Goal: Task Accomplishment & Management: Complete application form

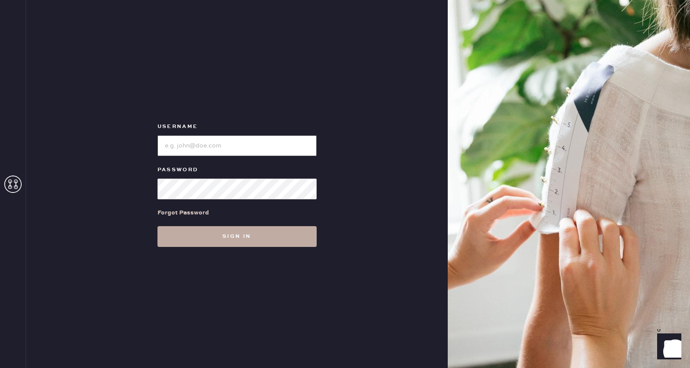
type input "reformationnorthpark"
click at [221, 233] on button "Sign in" at bounding box center [236, 236] width 159 height 21
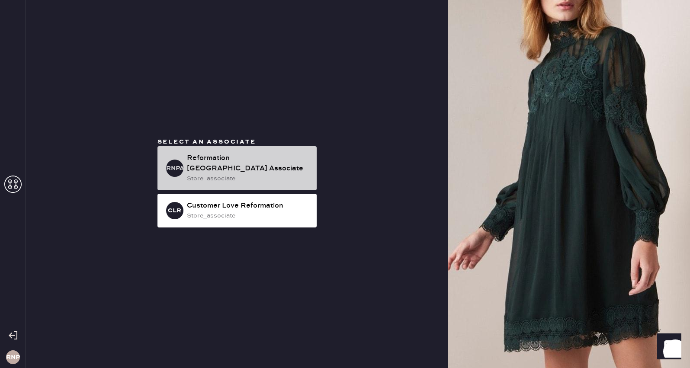
click at [243, 174] on div "store_associate" at bounding box center [248, 179] width 123 height 10
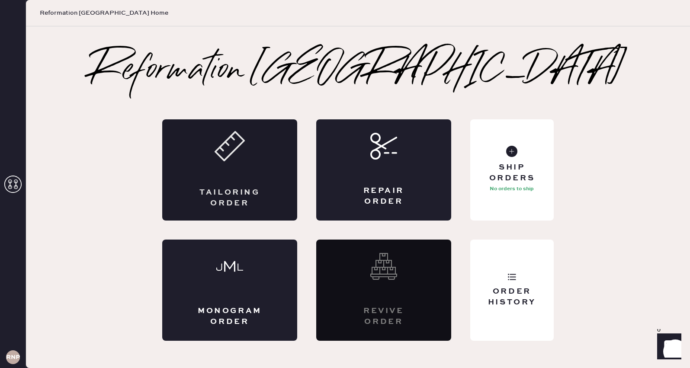
click at [216, 149] on use at bounding box center [229, 146] width 29 height 29
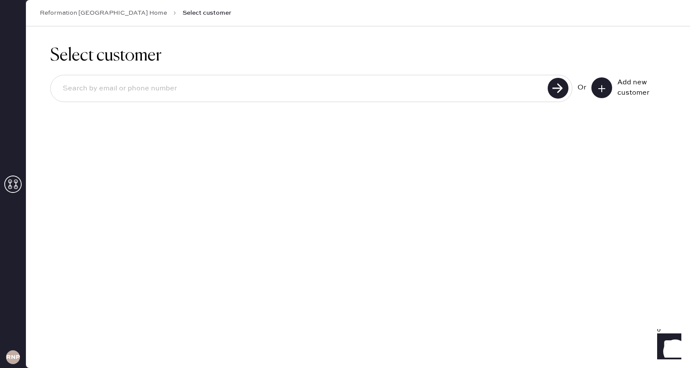
click at [604, 96] on button at bounding box center [601, 87] width 21 height 21
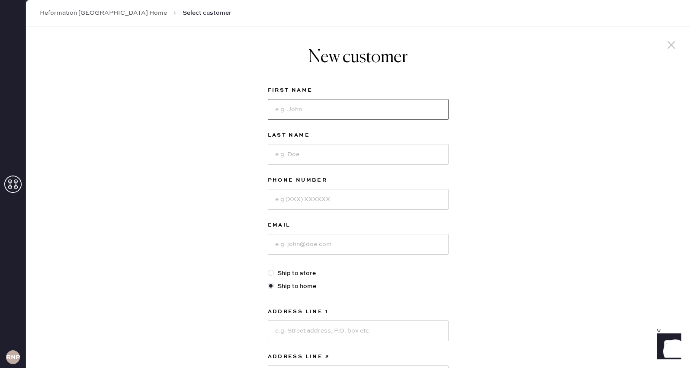
click at [323, 111] on input at bounding box center [358, 109] width 181 height 21
type input "Shruti"
click at [324, 153] on input at bounding box center [358, 154] width 181 height 21
type input "Patil"
click at [334, 201] on input at bounding box center [358, 199] width 181 height 21
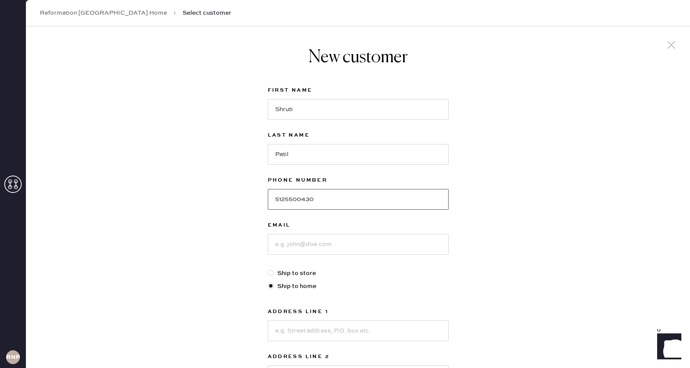
type input "5125500430"
click at [322, 246] on input at bounding box center [358, 244] width 181 height 21
type input "[EMAIL_ADDRESS][DOMAIN_NAME]"
click at [634, 217] on div "New customer First Name Shruti Last Name Patil Phone Number 5125500430 Email [E…" at bounding box center [358, 294] width 664 height 536
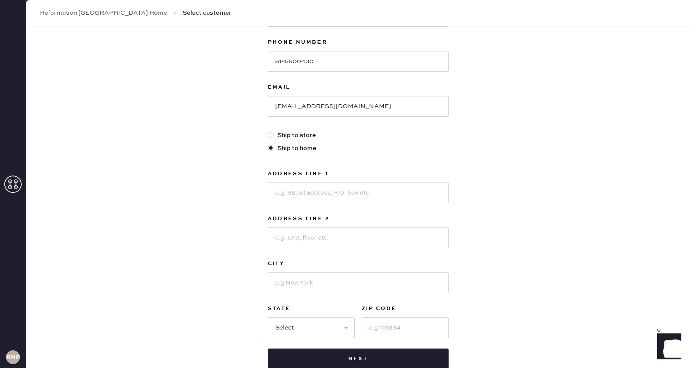
scroll to position [138, 0]
click at [354, 193] on input at bounding box center [358, 192] width 181 height 21
click at [314, 191] on input "[STREET_ADDRESS]" at bounding box center [358, 192] width 181 height 21
type input "[STREET_ADDRESS]"
click at [323, 237] on input at bounding box center [358, 237] width 181 height 21
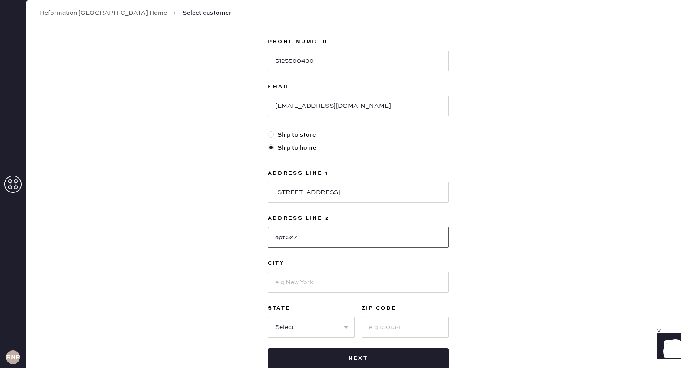
type input "apt 327"
click at [324, 283] on input at bounding box center [358, 282] width 181 height 21
type input "dallas"
click at [288, 333] on select "Select AK AL AR AZ CA CO CT [GEOGRAPHIC_DATA] DE FL [GEOGRAPHIC_DATA] HI [GEOGR…" at bounding box center [311, 327] width 87 height 21
click at [389, 325] on input at bounding box center [404, 327] width 87 height 21
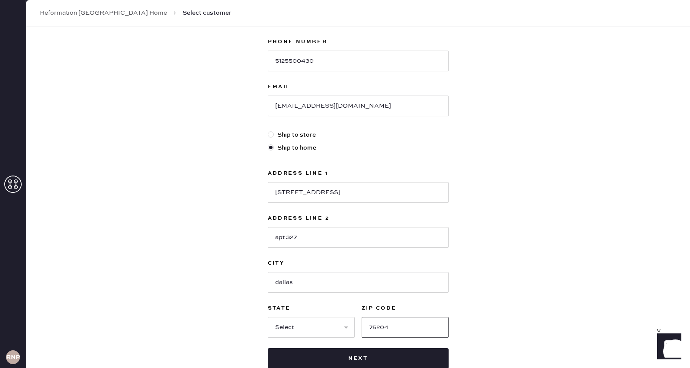
type input "75204"
click at [302, 323] on select "Select AK AL AR AZ CA CO CT [GEOGRAPHIC_DATA] DE FL [GEOGRAPHIC_DATA] HI [GEOGR…" at bounding box center [311, 327] width 87 height 21
select select "[GEOGRAPHIC_DATA]"
click at [268, 317] on select "Select AK AL AR AZ CA CO CT [GEOGRAPHIC_DATA] DE FL [GEOGRAPHIC_DATA] HI [GEOGR…" at bounding box center [311, 327] width 87 height 21
click at [273, 131] on div at bounding box center [273, 135] width 10 height 10
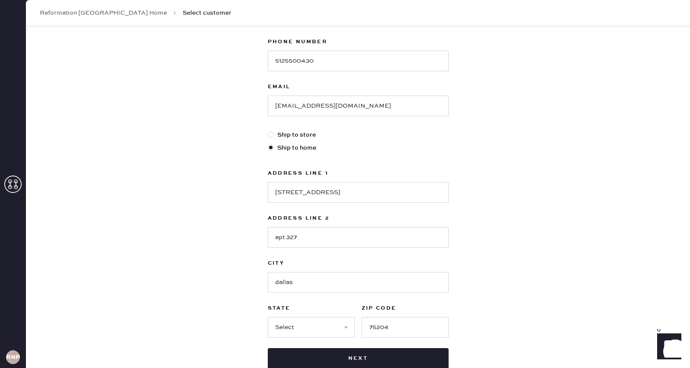
click at [268, 131] on input "Ship to store" at bounding box center [268, 130] width 0 height 0
radio input "true"
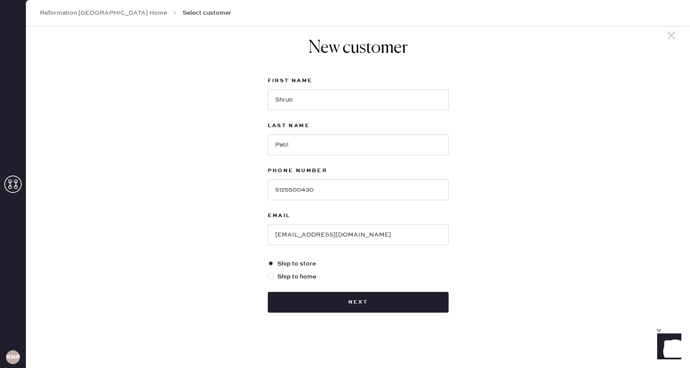
scroll to position [10, 0]
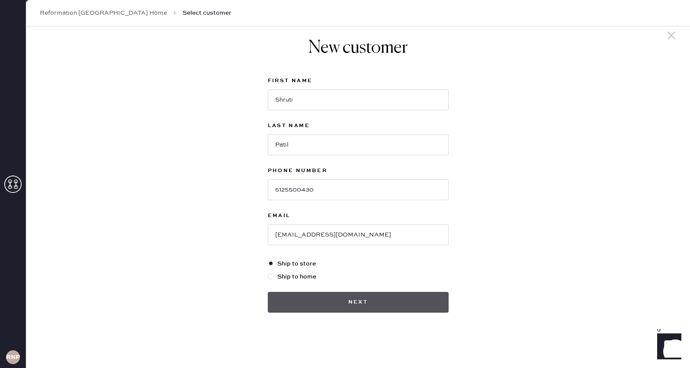
click at [358, 301] on button "Next" at bounding box center [358, 302] width 181 height 21
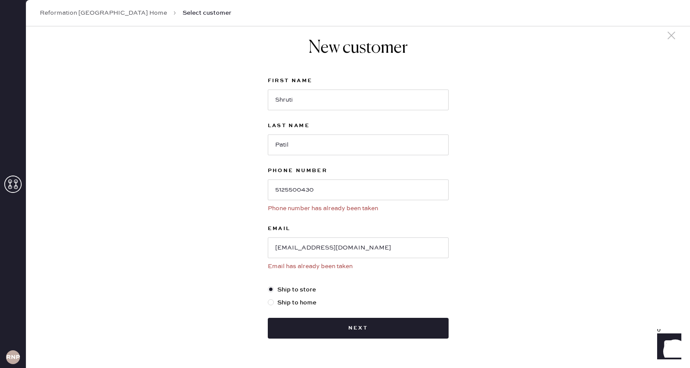
click at [673, 36] on icon at bounding box center [671, 35] width 13 height 13
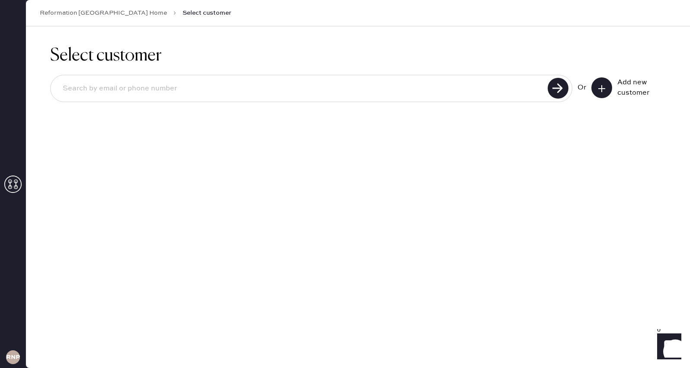
click at [269, 93] on input at bounding box center [300, 89] width 489 height 20
type input "[EMAIL_ADDRESS][DOMAIN_NAME]"
click at [557, 85] on use at bounding box center [557, 88] width 21 height 21
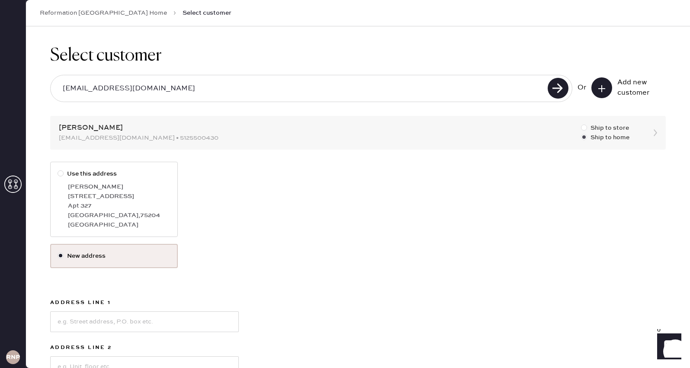
click at [584, 126] on div at bounding box center [584, 128] width 6 height 6
click at [581, 124] on input "Ship to store" at bounding box center [581, 123] width 0 height 0
radio input "true"
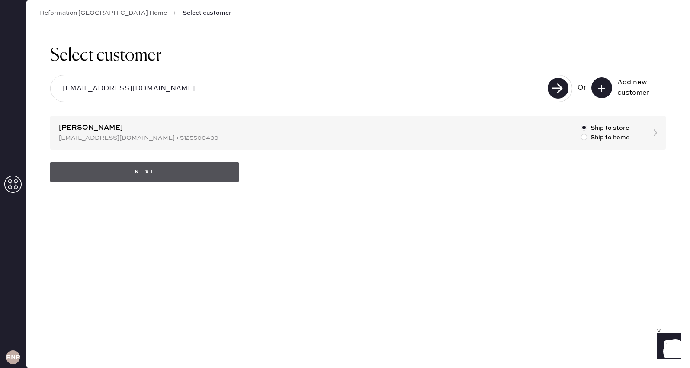
click at [150, 174] on button "Next" at bounding box center [144, 172] width 189 height 21
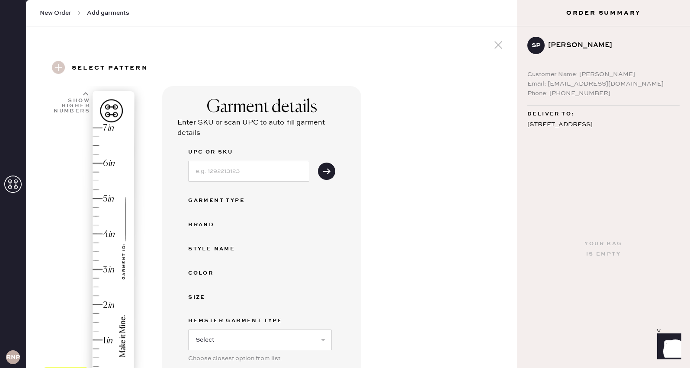
click at [406, 224] on div "Garment details Enter SKU or scan UPC to auto-fill garment details UPC or SKU G…" at bounding box center [336, 305] width 348 height 438
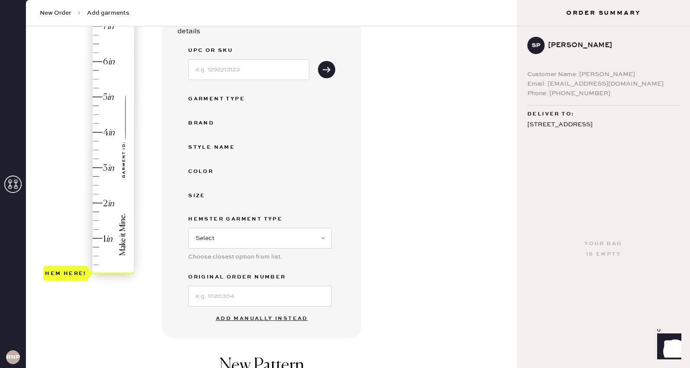
scroll to position [104, 0]
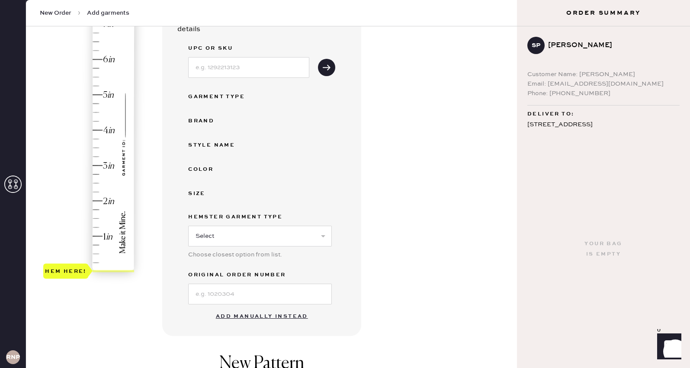
click at [98, 270] on div at bounding box center [114, 271] width 42 height 2
drag, startPoint x: 98, startPoint y: 269, endPoint x: 104, endPoint y: 188, distance: 81.6
click at [104, 188] on div "Hem here!" at bounding box center [89, 147] width 92 height 255
click at [97, 184] on div "Hem here!" at bounding box center [89, 147] width 92 height 255
click at [442, 291] on div "Garment details Enter SKU or scan UPC to auto-fill garment details UPC or SKU G…" at bounding box center [336, 201] width 348 height 438
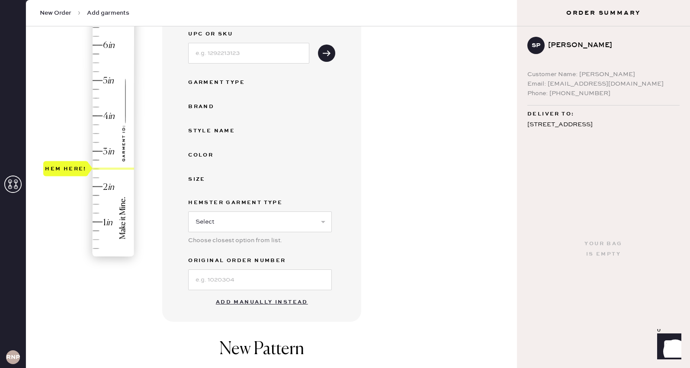
scroll to position [121, 0]
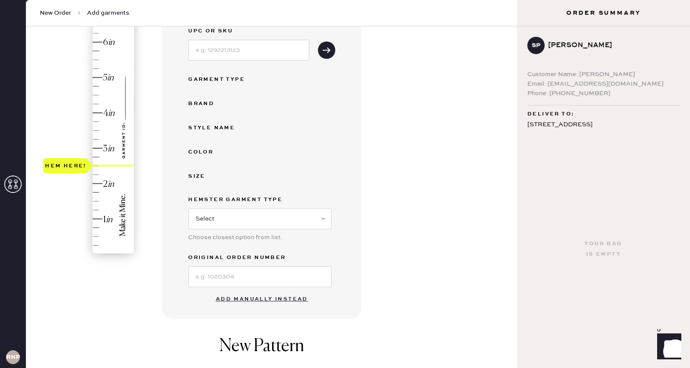
click at [278, 300] on button "Add manually instead" at bounding box center [262, 299] width 102 height 17
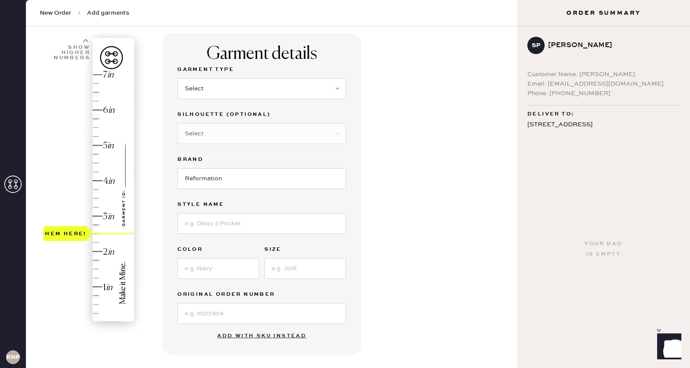
scroll to position [52, 0]
click at [333, 93] on select "Select Basic Skirt Jeans Leggings Pants Shorts Basic Sleeved Dress Basic Sleeve…" at bounding box center [261, 90] width 169 height 21
select select "7"
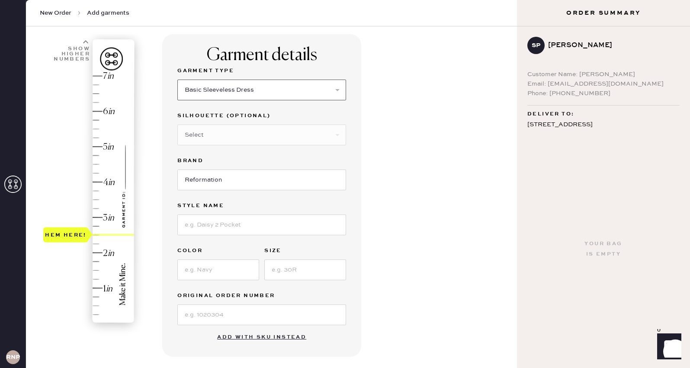
click at [177, 80] on select "Select Basic Skirt Jeans Leggings Pants Shorts Basic Sleeved Dress Basic Sleeve…" at bounding box center [261, 90] width 169 height 21
click at [336, 135] on select "Select Maxi Dress Midi Dress Mini Dress Other" at bounding box center [261, 135] width 169 height 21
click at [177, 125] on select "Select Maxi Dress Midi Dress Mini Dress Other" at bounding box center [261, 135] width 169 height 21
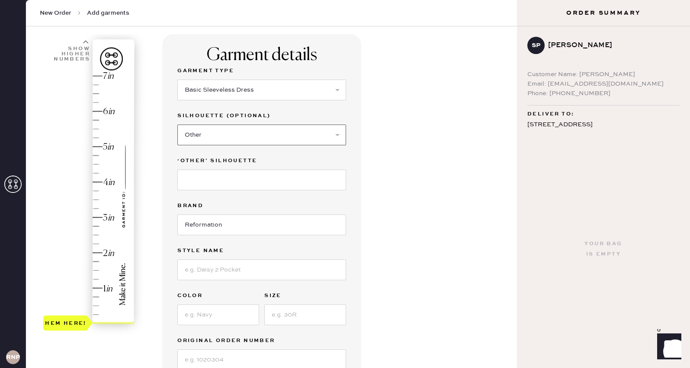
click at [336, 134] on select "Select Maxi Dress Midi Dress Mini Dress Other" at bounding box center [261, 135] width 169 height 21
select select "32"
click at [177, 125] on select "Select Maxi Dress Midi Dress Mini Dress Other" at bounding box center [261, 135] width 169 height 21
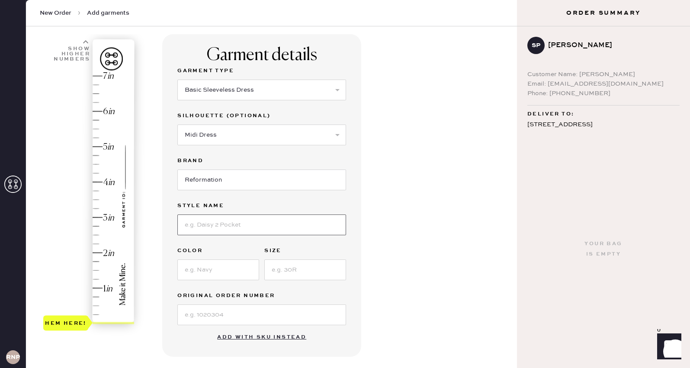
click at [255, 225] on input at bounding box center [261, 224] width 169 height 21
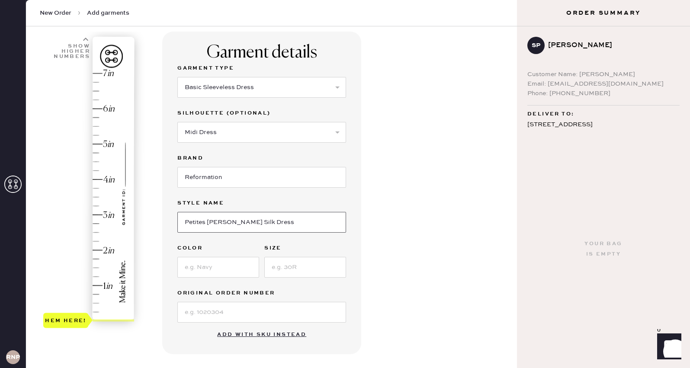
type input "Petites [PERSON_NAME] Silk Dress"
click at [208, 269] on input at bounding box center [218, 267] width 82 height 21
type input "Sunshine"
click at [295, 267] on input at bounding box center [305, 267] width 82 height 21
type input "XSP"
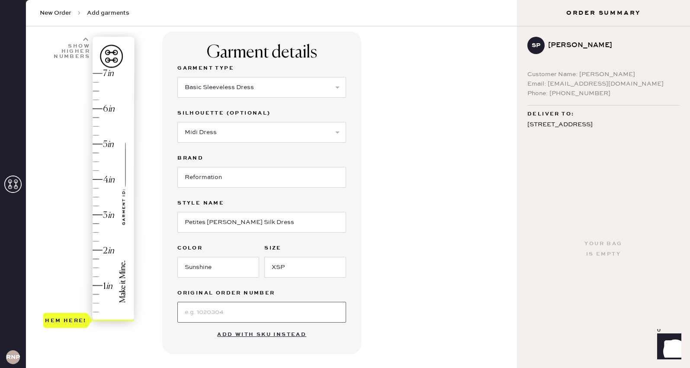
click at [257, 312] on input at bounding box center [261, 312] width 169 height 21
type input "SS31143885"
click at [406, 260] on div "Garment details Garment Type Select Basic Skirt Jeans Leggings Pants Shorts Bas…" at bounding box center [336, 277] width 348 height 491
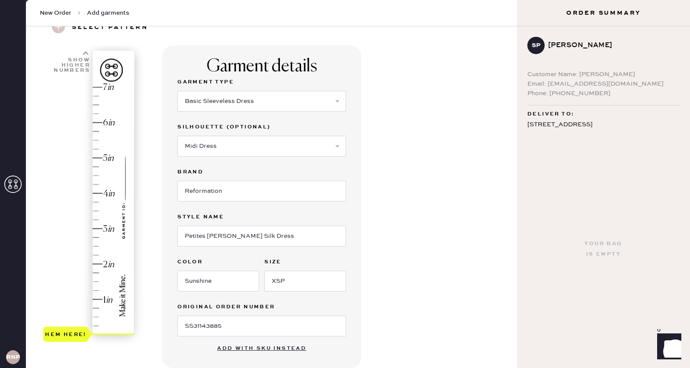
scroll to position [41, 0]
click at [337, 101] on select "Select Basic Skirt Jeans Leggings Pants Shorts Basic Sleeved Dress Basic Sleeve…" at bounding box center [261, 100] width 169 height 21
click at [512, 112] on div "Select pattern 1 in 2 in 3 in 4 in 5 in 6 in 7 in Show higher numbers Show lowe…" at bounding box center [271, 281] width 491 height 551
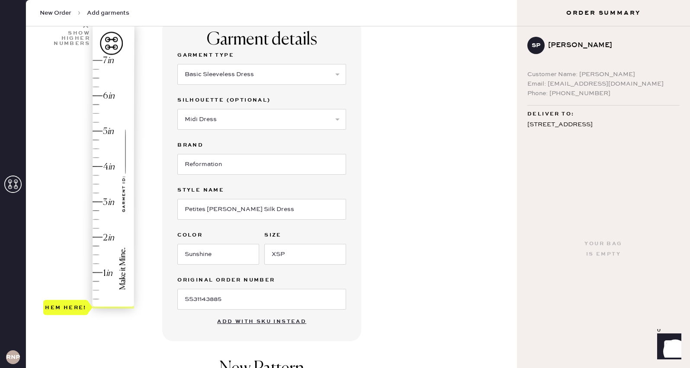
scroll to position [76, 0]
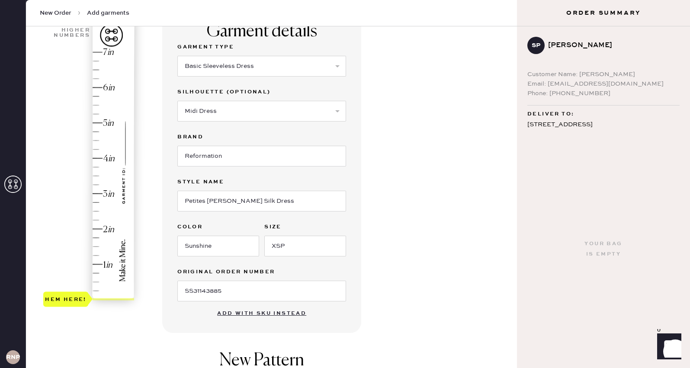
drag, startPoint x: 515, startPoint y: 137, endPoint x: 515, endPoint y: 148, distance: 11.2
click at [515, 148] on div "Select pattern 1 in 2 in 3 in 4 in 5 in 6 in 7 in Show higher numbers Show lowe…" at bounding box center [271, 246] width 491 height 551
click at [474, 194] on div "Garment details Garment Type Select Basic Skirt Jeans Leggings Pants Shorts Bas…" at bounding box center [336, 255] width 348 height 491
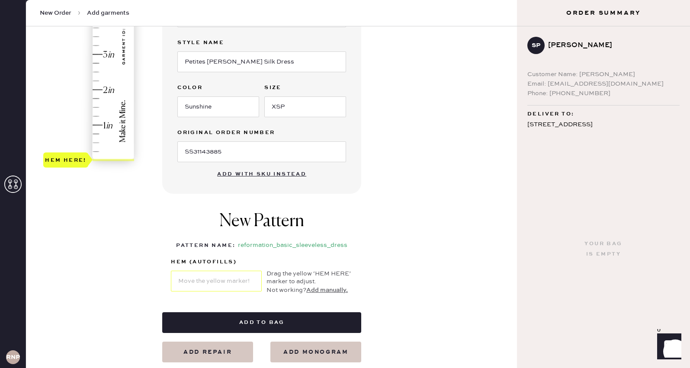
scroll to position [214, 0]
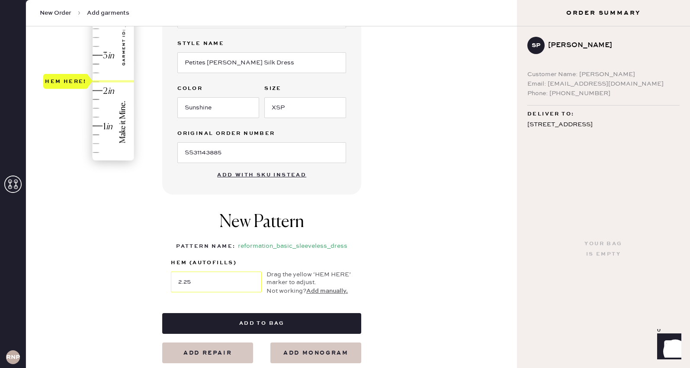
type input "2.5"
drag, startPoint x: 115, startPoint y: 160, endPoint x: 102, endPoint y: 76, distance: 85.4
click at [102, 76] on div "Hem here!" at bounding box center [89, 37] width 92 height 255
click at [457, 151] on div "Garment details Garment Type Select Basic Skirt Jeans Leggings Pants Shorts Bas…" at bounding box center [336, 117] width 348 height 491
click at [490, 114] on div "Garment details Garment Type Select Basic Skirt Jeans Leggings Pants Shorts Bas…" at bounding box center [336, 117] width 348 height 491
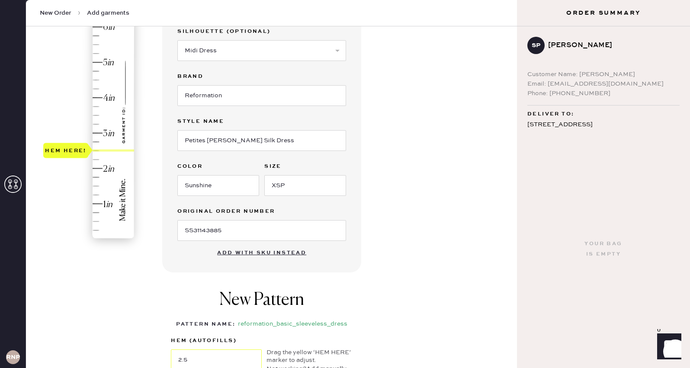
scroll to position [128, 0]
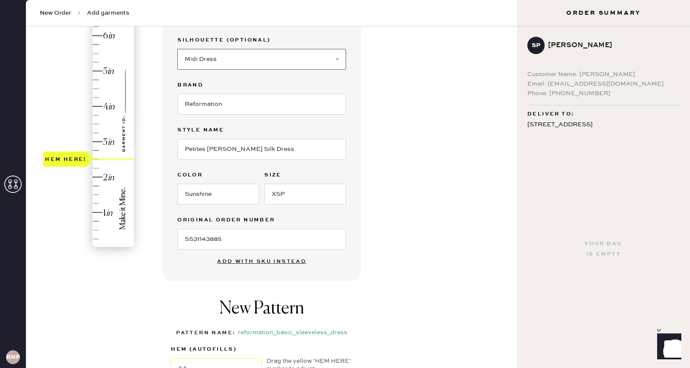
click at [337, 62] on select "Select Maxi Dress Midi Dress Mini Dress Other" at bounding box center [261, 59] width 169 height 21
select select "other"
click at [177, 49] on select "Select Maxi Dress Midi Dress Mini Dress Other" at bounding box center [261, 59] width 169 height 21
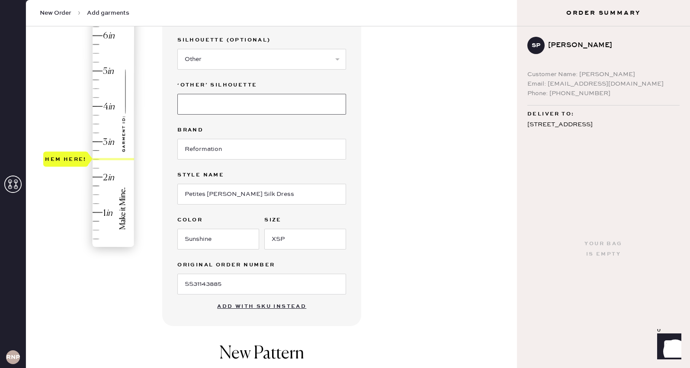
click at [277, 102] on input at bounding box center [261, 104] width 169 height 21
click at [432, 105] on div "Garment details Garment Type Select Basic Skirt Jeans Leggings Pants Shorts Bas…" at bounding box center [336, 226] width 348 height 536
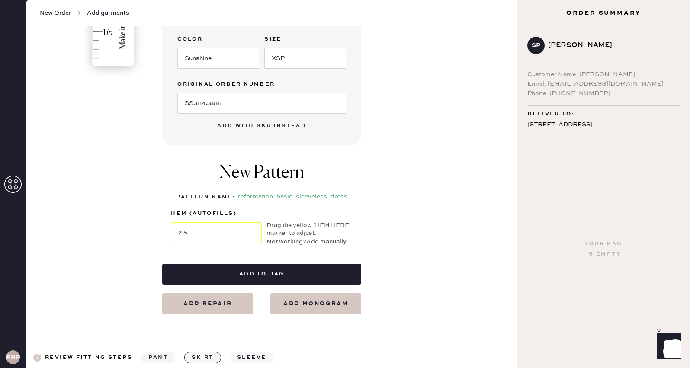
scroll to position [327, 0]
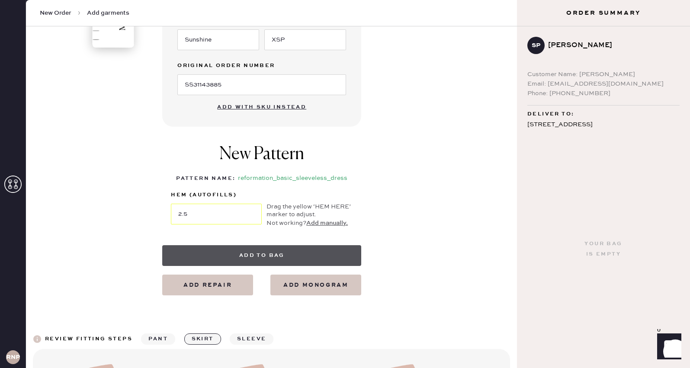
click at [272, 259] on button "Add to bag" at bounding box center [261, 255] width 199 height 21
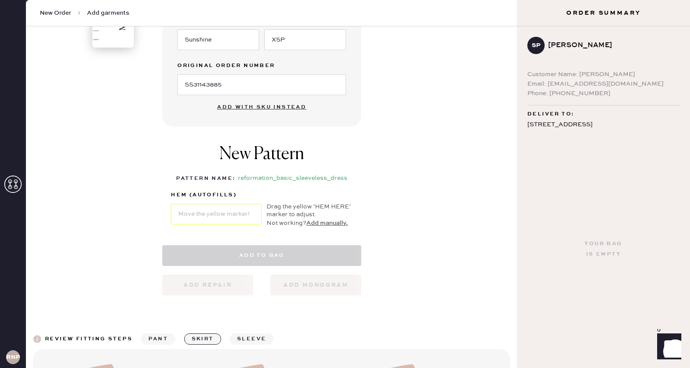
select select "7"
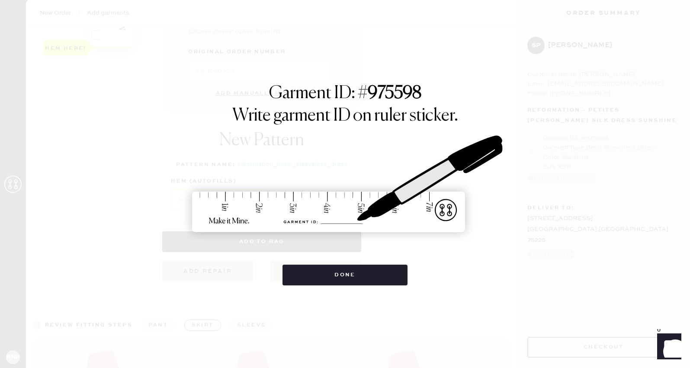
click at [250, 299] on div "Garment ID: # 975598 Write garment ID on ruler sticker. Done" at bounding box center [345, 184] width 690 height 368
click at [350, 90] on h1 "Garment ID: # 975598" at bounding box center [345, 94] width 152 height 22
click at [246, 275] on div "Garment ID: # 975598 Write garment ID on ruler sticker. Done" at bounding box center [345, 184] width 428 height 202
click at [229, 134] on img at bounding box center [345, 184] width 324 height 143
click at [306, 326] on div "Garment ID: # 975598 Write garment ID on ruler sticker. Done" at bounding box center [345, 184] width 690 height 368
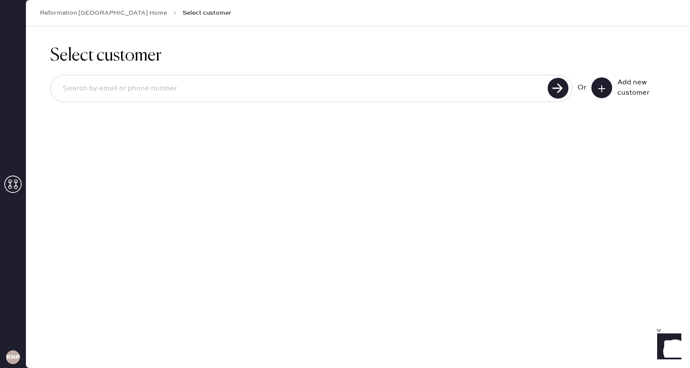
click at [356, 111] on div "Or Add new customer" at bounding box center [357, 89] width 615 height 46
click at [340, 86] on input at bounding box center [300, 89] width 489 height 20
click at [243, 95] on input "Shruti99." at bounding box center [300, 89] width 489 height 20
type input "[EMAIL_ADDRESS][DOMAIN_NAME]"
click at [548, 86] on use at bounding box center [557, 88] width 21 height 21
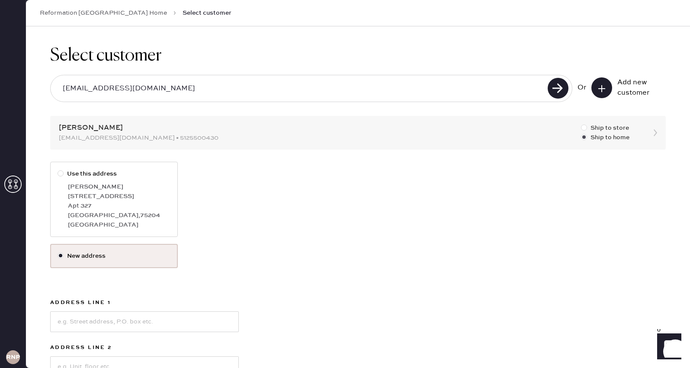
click at [584, 128] on div at bounding box center [584, 128] width 6 height 6
click at [581, 124] on input "Ship to store" at bounding box center [581, 123] width 0 height 0
radio input "true"
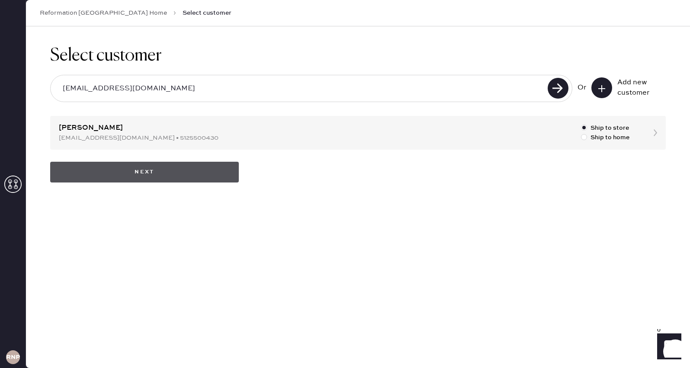
click at [179, 176] on button "Next" at bounding box center [144, 172] width 189 height 21
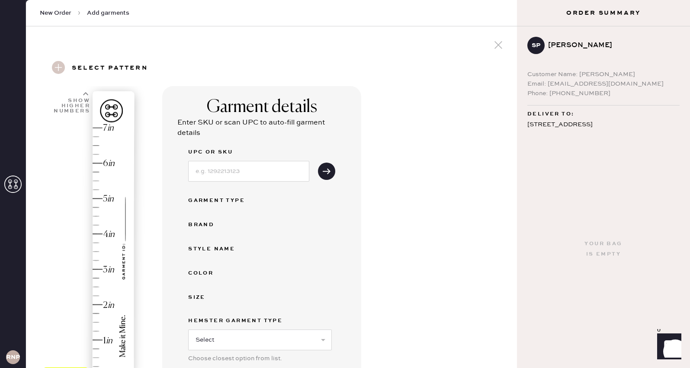
click at [374, 273] on div "Garment details Enter SKU or scan UPC to auto-fill garment details UPC or SKU G…" at bounding box center [336, 305] width 348 height 438
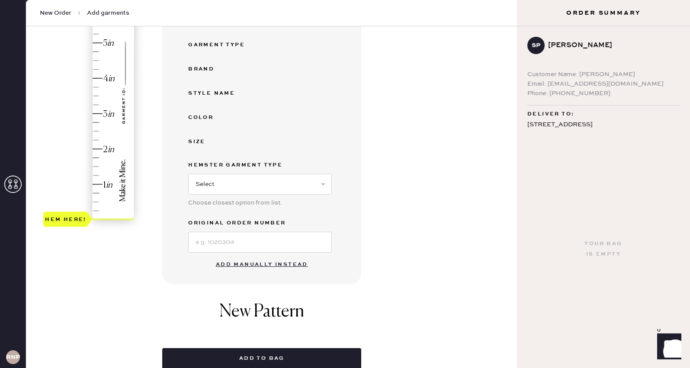
scroll to position [173, 0]
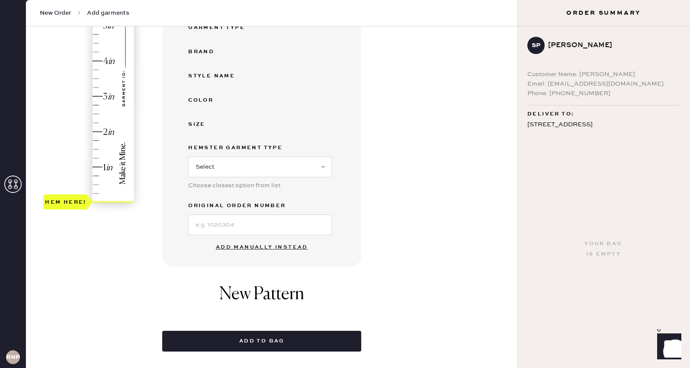
click at [93, 114] on div "Hem here!" at bounding box center [89, 78] width 92 height 255
click at [248, 246] on button "Add manually instead" at bounding box center [262, 247] width 102 height 17
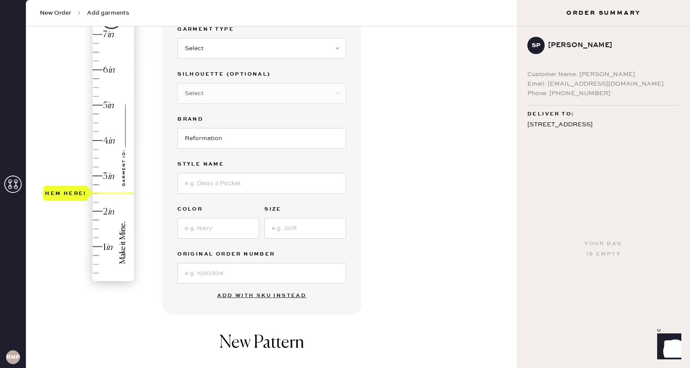
scroll to position [86, 0]
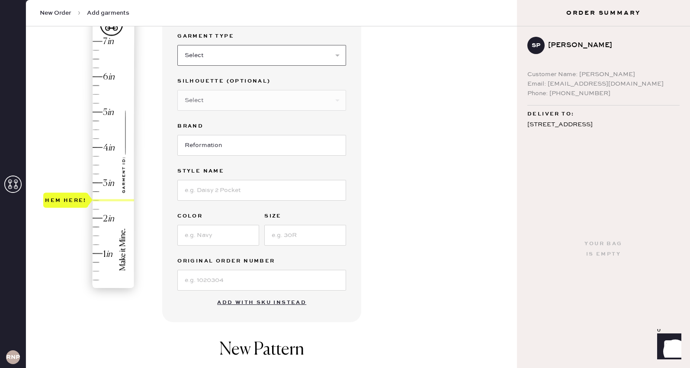
click at [338, 55] on select "Select Basic Skirt Jeans Leggings Pants Shorts Basic Sleeved Dress Basic Sleeve…" at bounding box center [261, 55] width 169 height 21
select select "7"
click at [177, 45] on select "Select Basic Skirt Jeans Leggings Pants Shorts Basic Sleeved Dress Basic Sleeve…" at bounding box center [261, 55] width 169 height 21
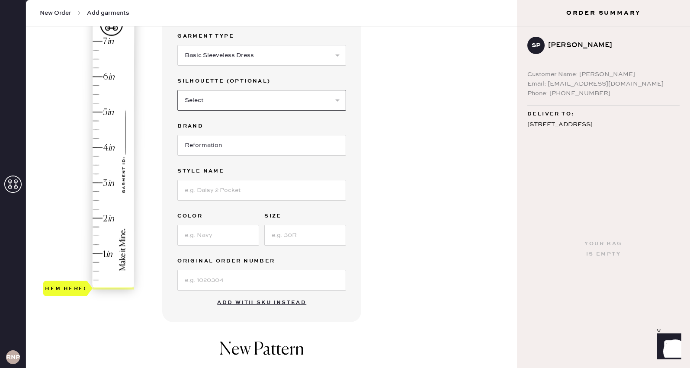
click at [333, 99] on select "Select Maxi Dress Midi Dress Mini Dress Other" at bounding box center [261, 100] width 169 height 21
select select "other"
click at [177, 90] on select "Select Maxi Dress Midi Dress Mini Dress Other" at bounding box center [261, 100] width 169 height 21
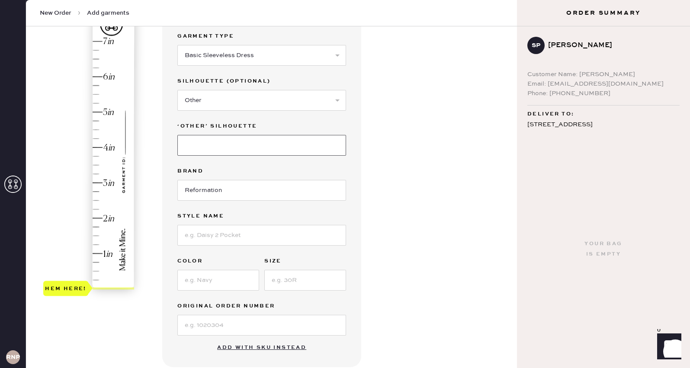
click at [263, 144] on input at bounding box center [261, 145] width 169 height 21
click at [226, 240] on input at bounding box center [261, 235] width 169 height 21
type input "Petites [PERSON_NAME] Silk Dress"
click at [209, 286] on input at bounding box center [218, 280] width 82 height 21
type input "s"
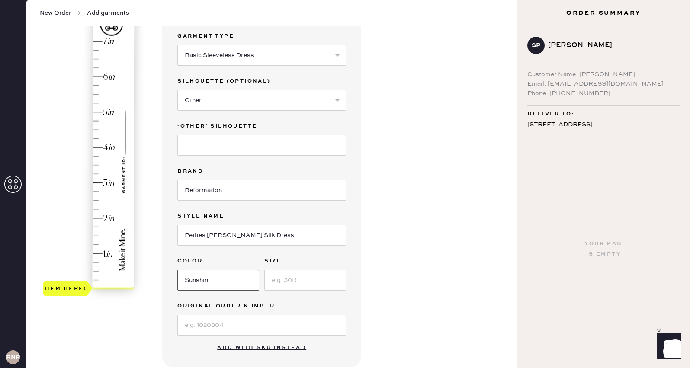
type input "Sunshine"
click at [280, 280] on input at bounding box center [305, 280] width 82 height 21
type input "S"
type input "XSP"
click at [238, 323] on input at bounding box center [261, 325] width 169 height 21
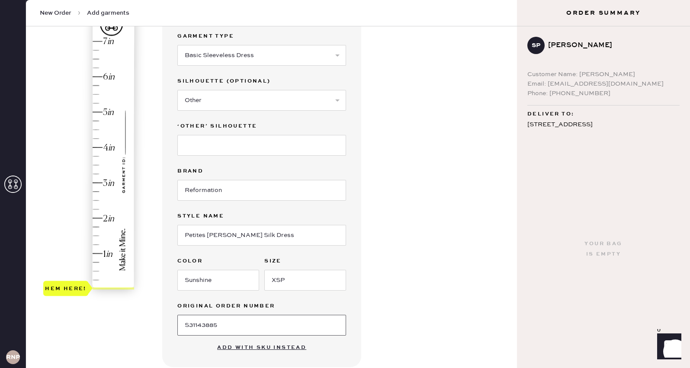
type input "S31143885"
type input "2.5"
click at [94, 200] on div "Hem here!" at bounding box center [89, 165] width 92 height 255
click at [443, 268] on div "Garment details Garment Type Select Basic Skirt Jeans Leggings Pants Shorts Bas…" at bounding box center [336, 268] width 348 height 536
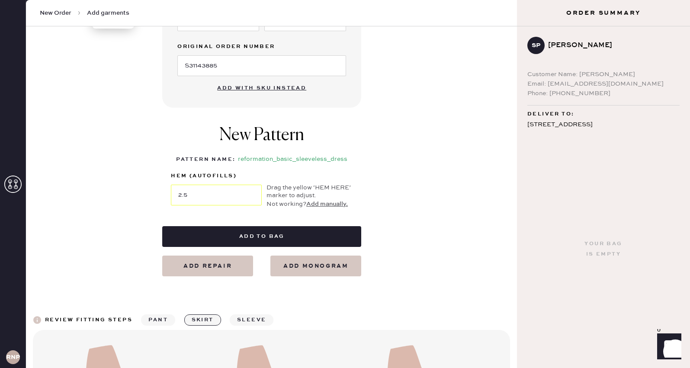
scroll to position [363, 0]
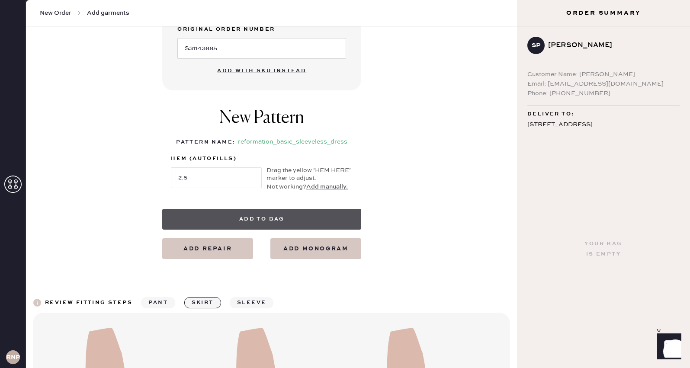
click at [277, 219] on button "Add to bag" at bounding box center [261, 219] width 199 height 21
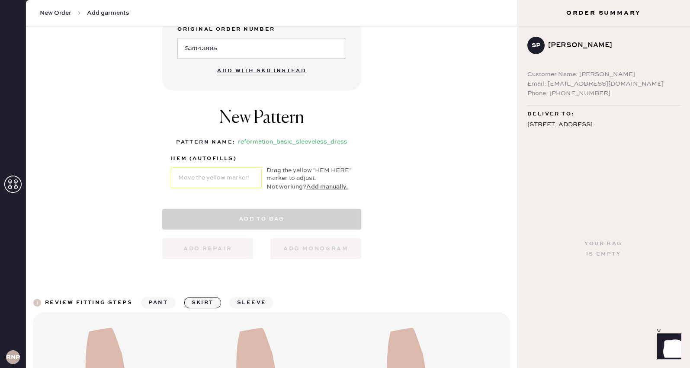
select select "7"
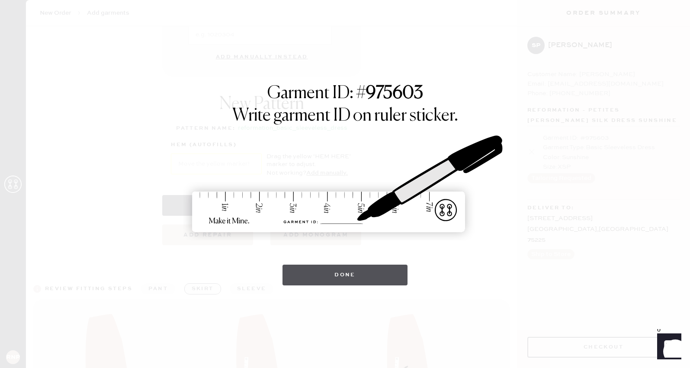
click at [334, 278] on button "Done" at bounding box center [344, 275] width 125 height 21
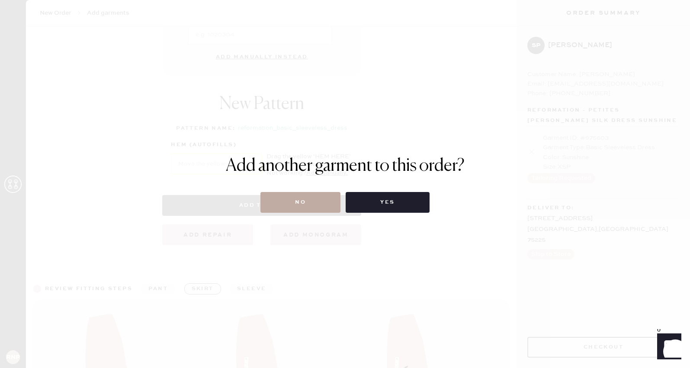
click at [308, 203] on button "No" at bounding box center [300, 202] width 80 height 21
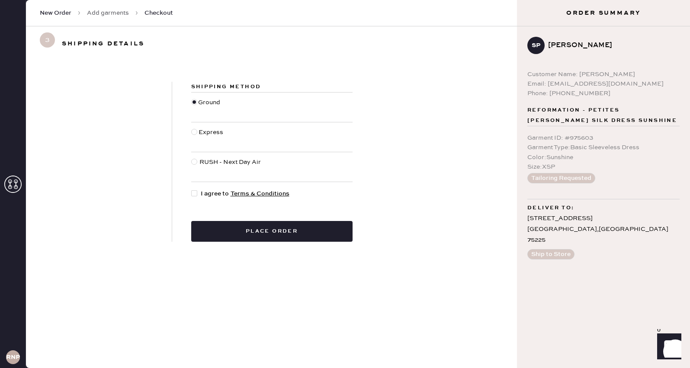
click at [193, 195] on div at bounding box center [194, 193] width 6 height 6
click at [192, 189] on input "I agree to Terms & Conditions" at bounding box center [191, 189] width 0 height 0
checkbox input "true"
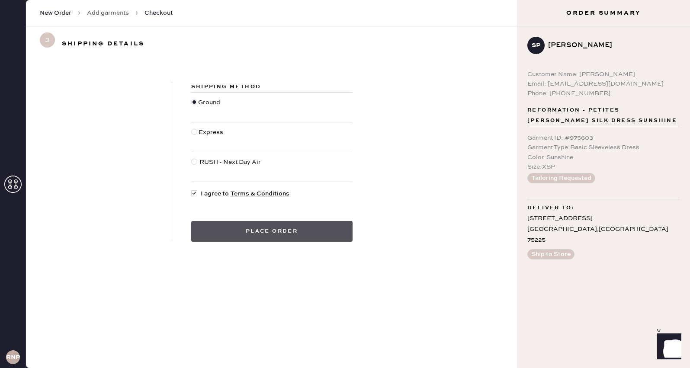
click at [245, 231] on button "Place order" at bounding box center [271, 231] width 161 height 21
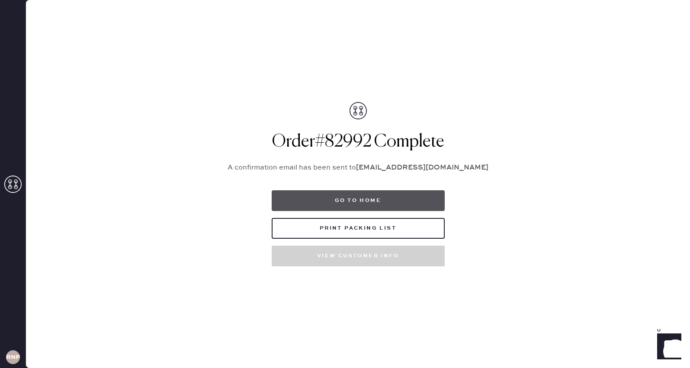
click at [379, 200] on button "Go to home" at bounding box center [358, 200] width 173 height 21
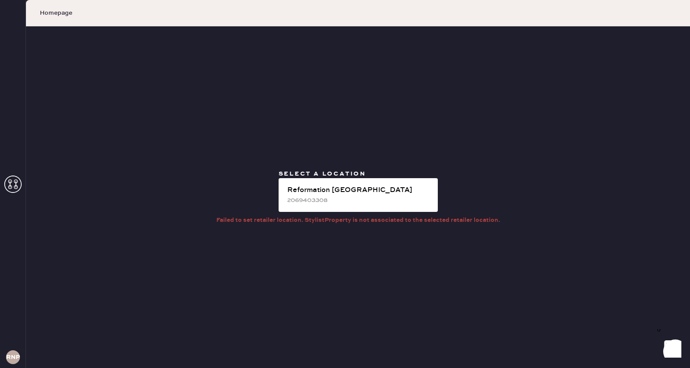
click at [451, 134] on div "Select a location Reformation [GEOGRAPHIC_DATA] 2069403308 Failed to set retail…" at bounding box center [358, 197] width 664 height 342
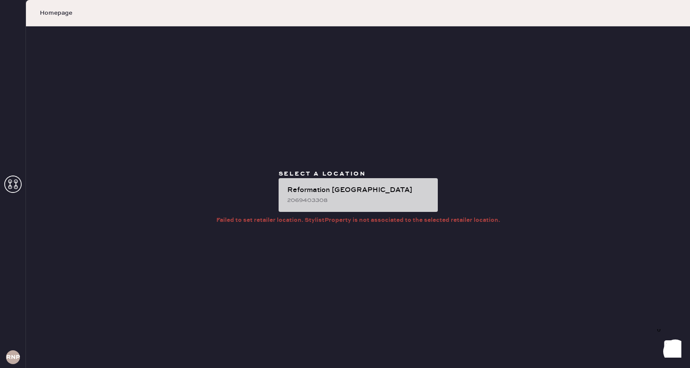
click at [347, 200] on div "2069403308" at bounding box center [359, 200] width 144 height 10
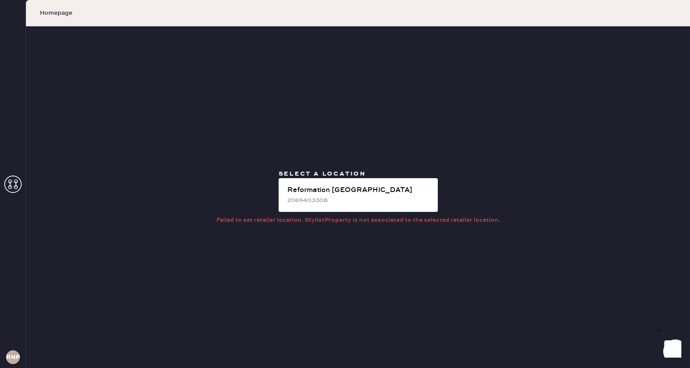
click at [13, 178] on icon at bounding box center [12, 184] width 17 height 17
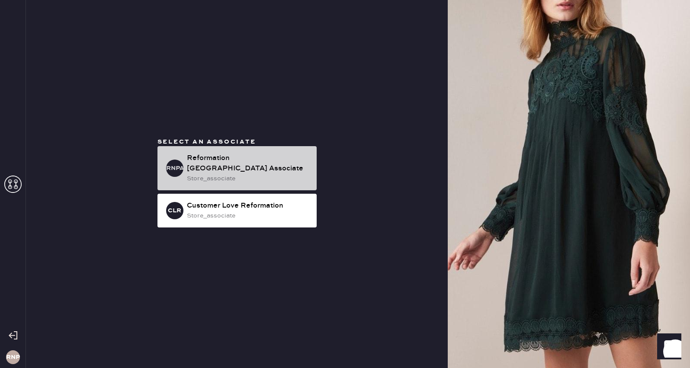
click at [227, 174] on div "store_associate" at bounding box center [248, 179] width 123 height 10
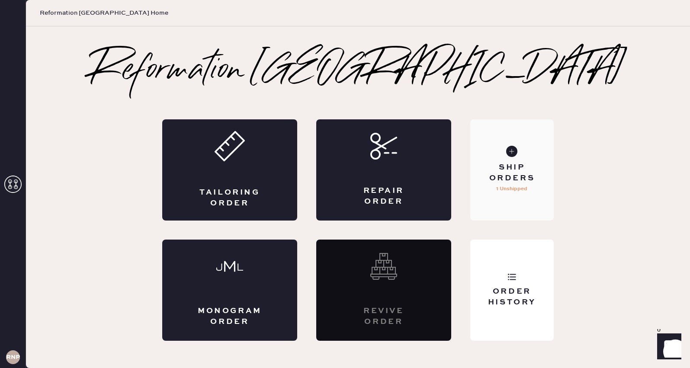
click at [512, 152] on use at bounding box center [511, 151] width 11 height 11
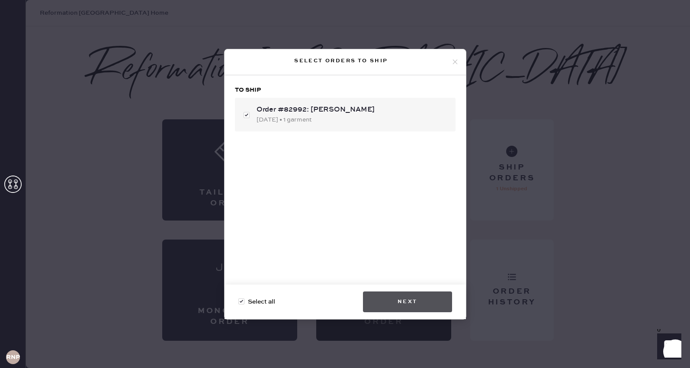
click at [390, 302] on button "Next" at bounding box center [407, 301] width 89 height 21
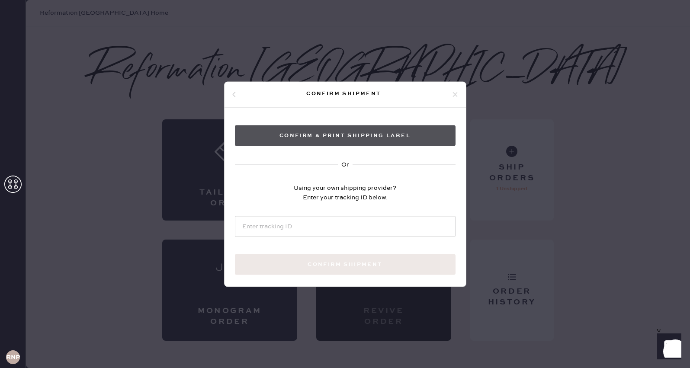
click at [363, 133] on button "Confirm & Print shipping label" at bounding box center [345, 135] width 221 height 21
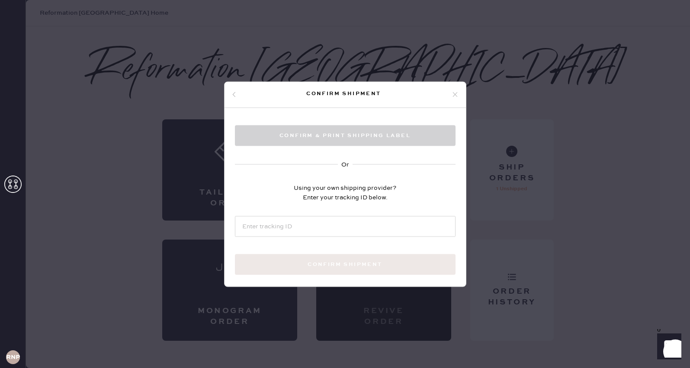
click at [453, 97] on icon at bounding box center [455, 95] width 8 height 8
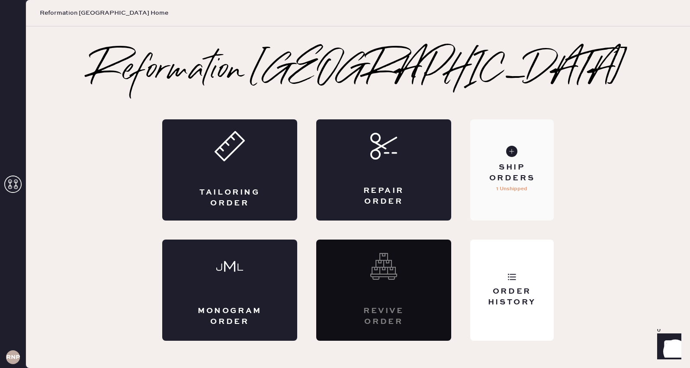
click at [512, 153] on use at bounding box center [511, 151] width 11 height 11
